Goal: Task Accomplishment & Management: Complete application form

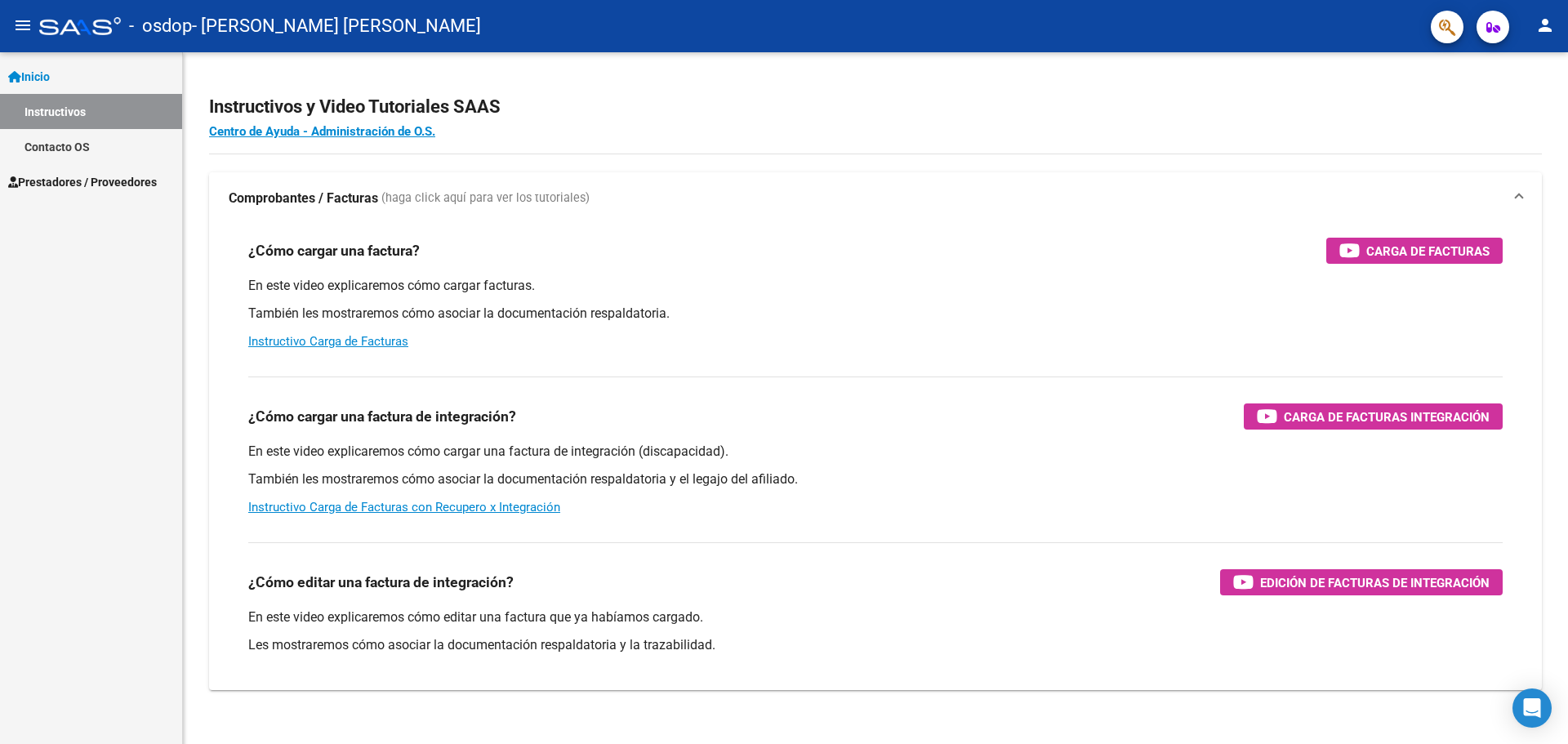
click at [87, 80] on link "Inicio" at bounding box center [91, 76] width 182 height 35
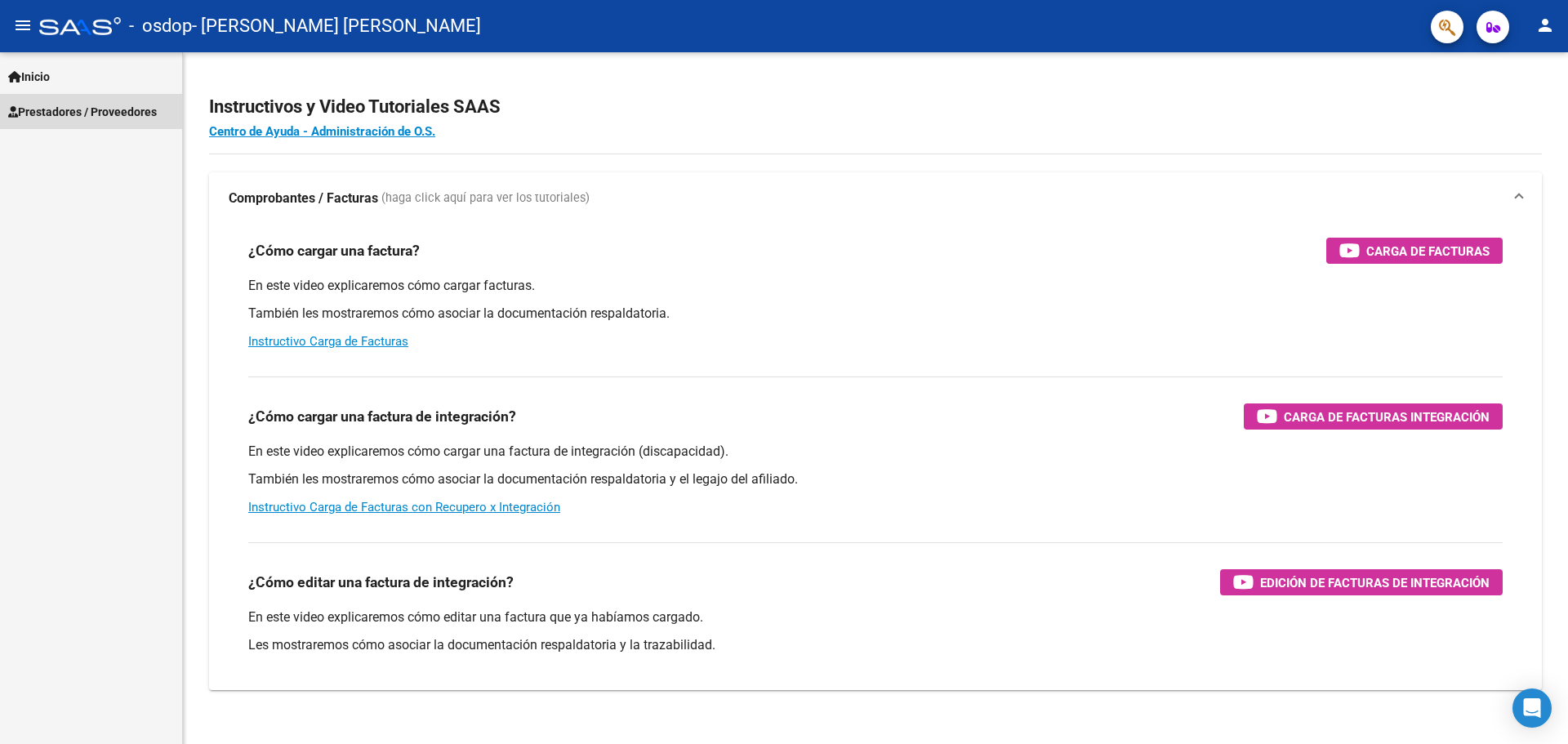
click at [109, 124] on link "Prestadores / Proveedores" at bounding box center [91, 111] width 182 height 35
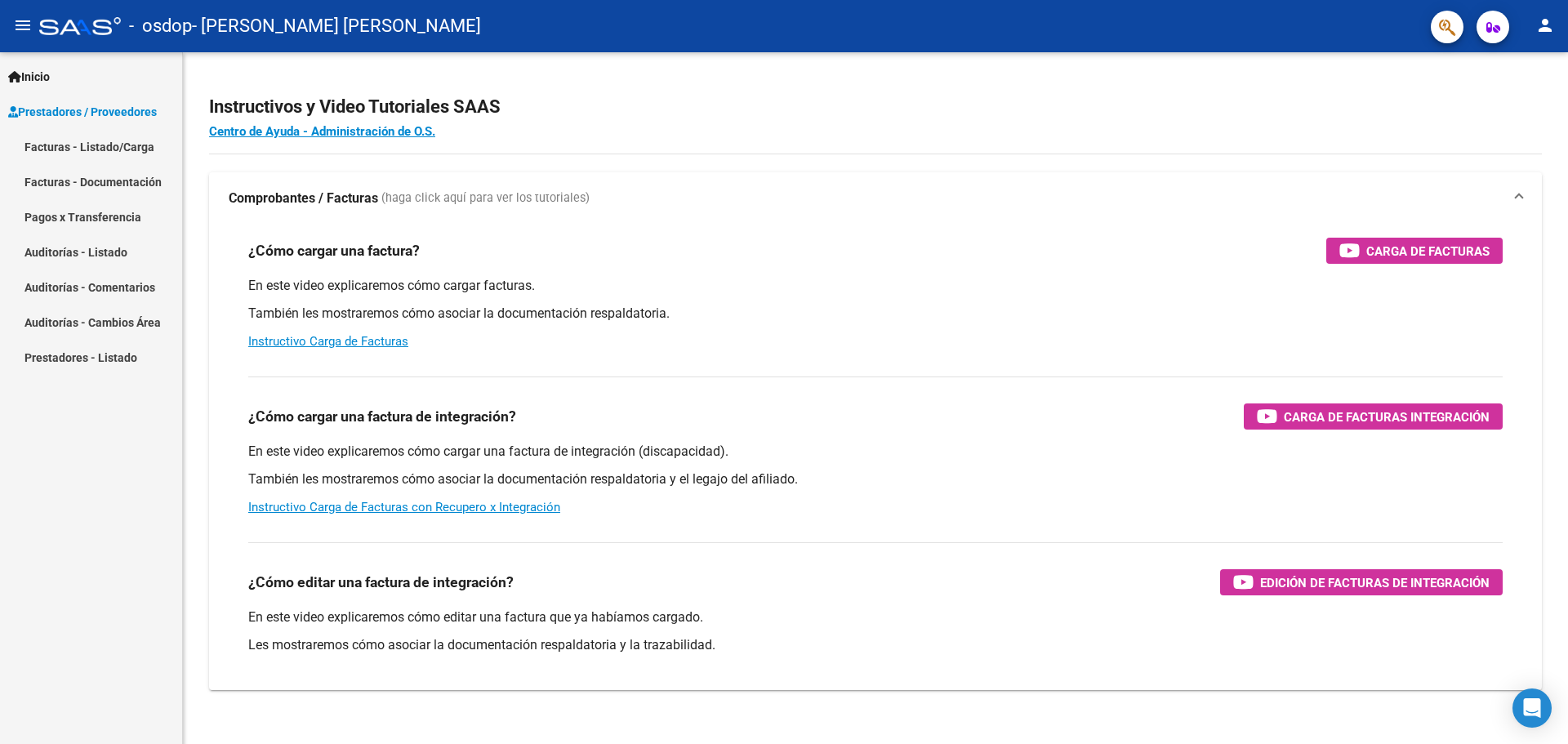
click at [111, 174] on link "Facturas - Documentación" at bounding box center [91, 181] width 182 height 35
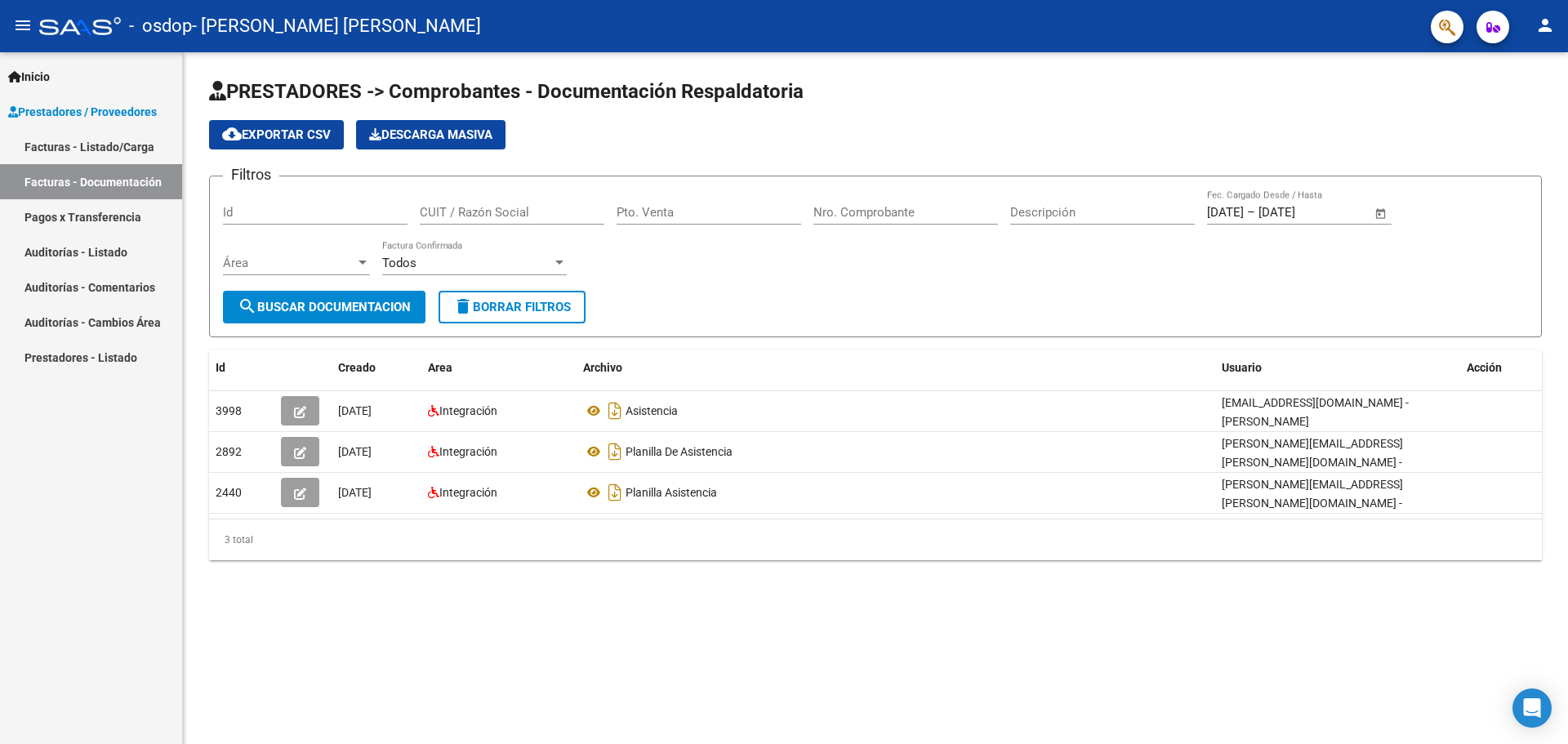
drag, startPoint x: 349, startPoint y: 268, endPoint x: 414, endPoint y: 321, distance: 83.9
click at [373, 286] on app-list-header "PRESTADORES -> Comprobantes - Documentación Respaldatoria cloud_download Export…" at bounding box center [875, 208] width 1333 height 259
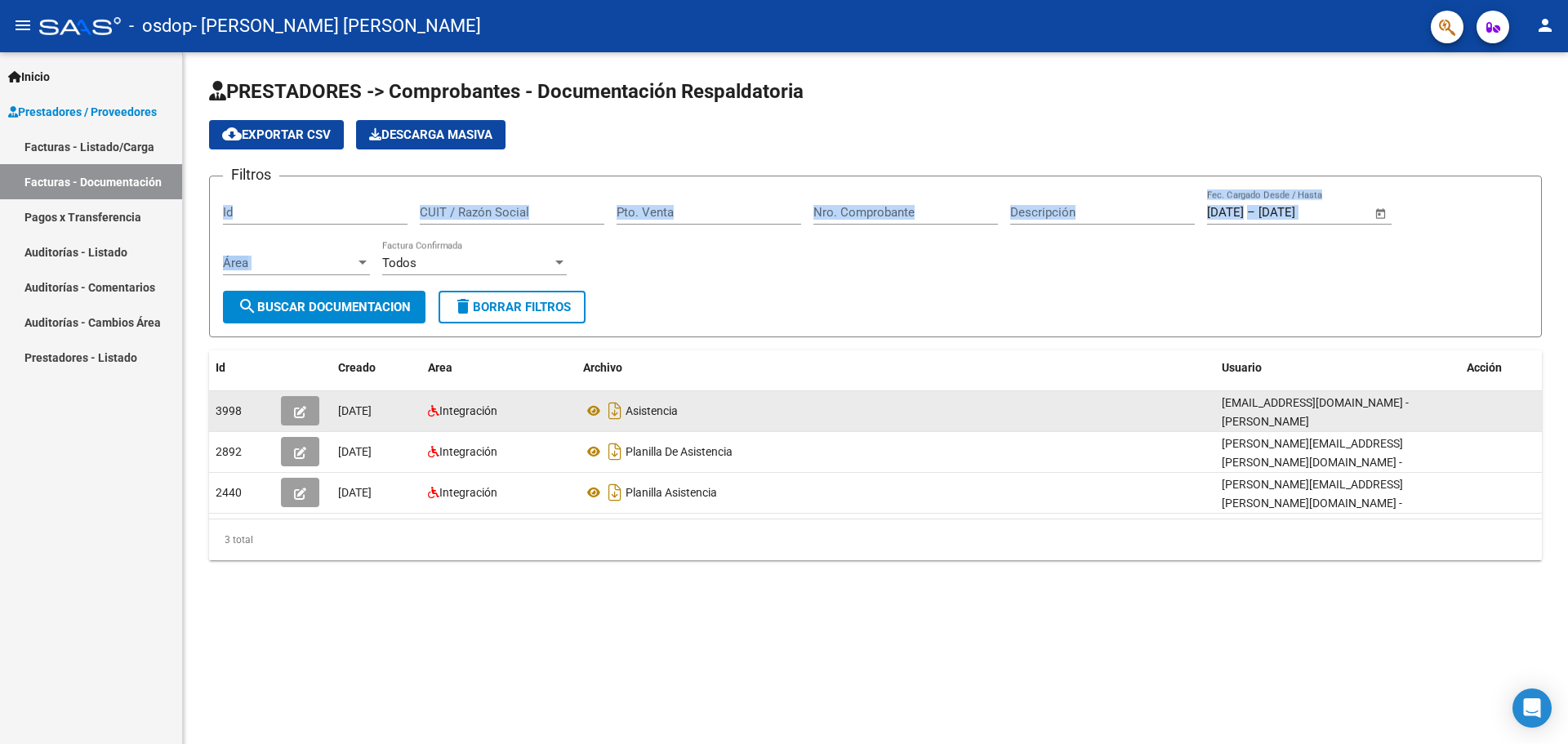
click at [308, 414] on button "button" at bounding box center [300, 411] width 38 height 29
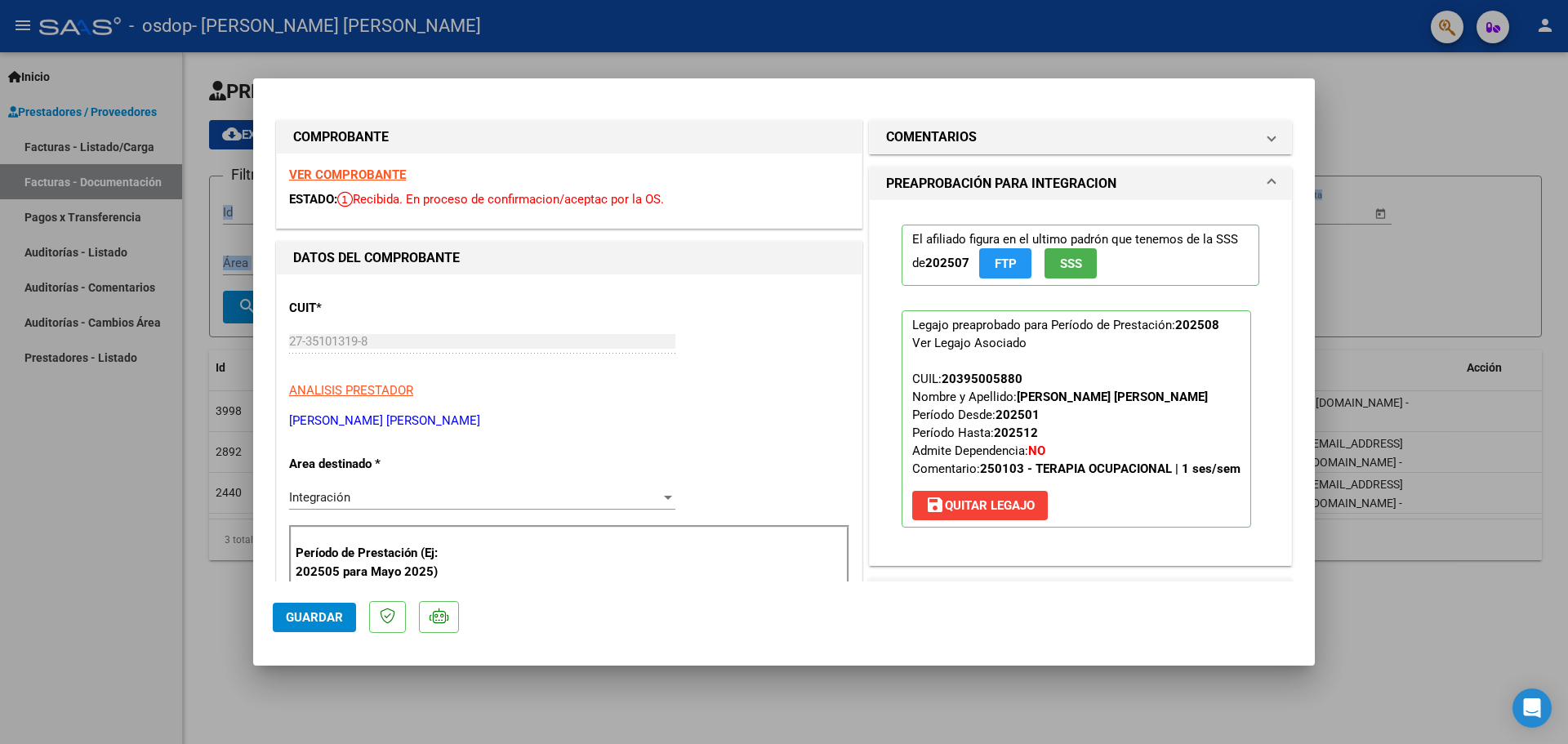
click at [1409, 150] on div at bounding box center [784, 372] width 1568 height 744
type input "$ 0,00"
